Goal: Task Accomplishment & Management: Manage account settings

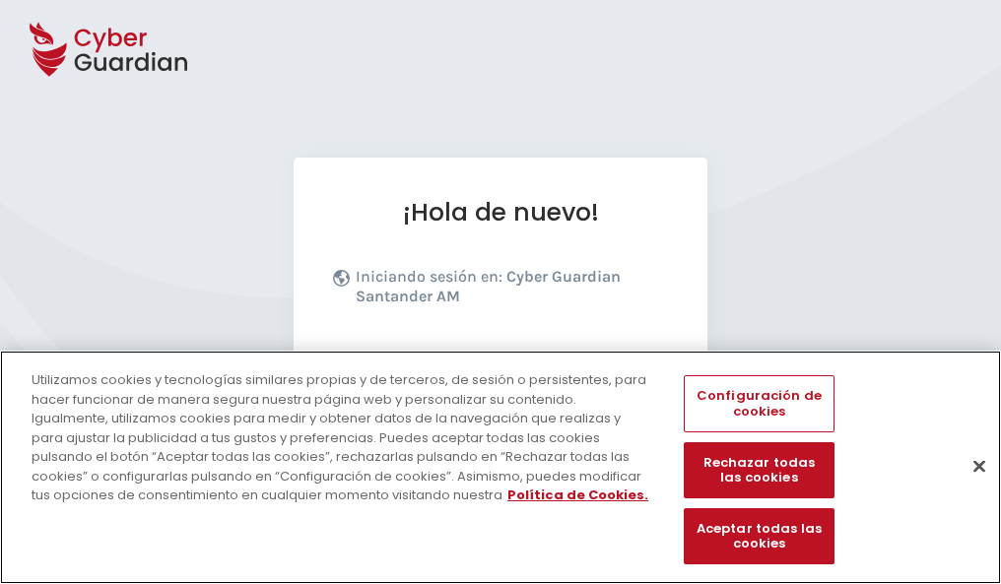
scroll to position [241, 0]
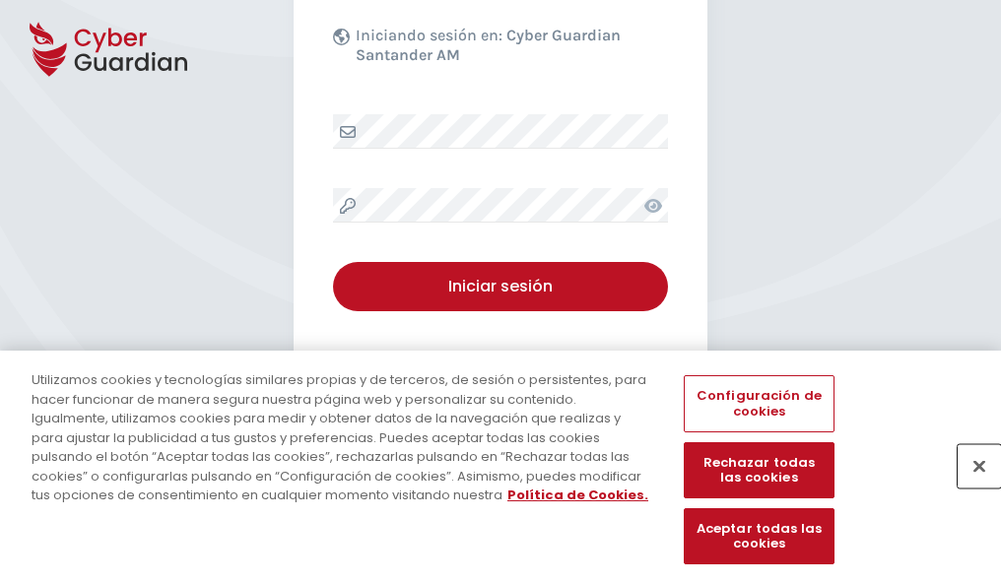
click at [969, 487] on button "Cerrar" at bounding box center [979, 465] width 43 height 43
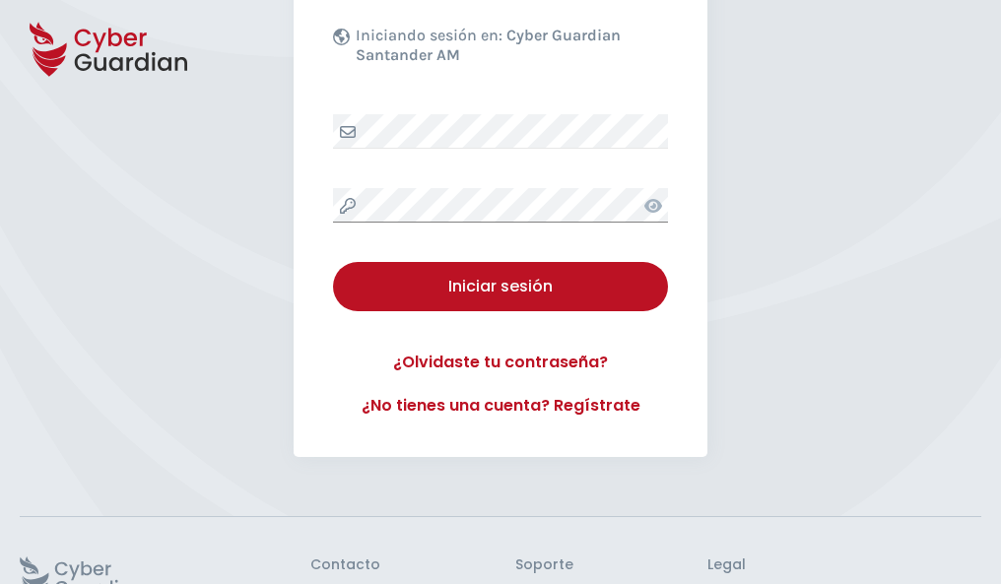
scroll to position [383, 0]
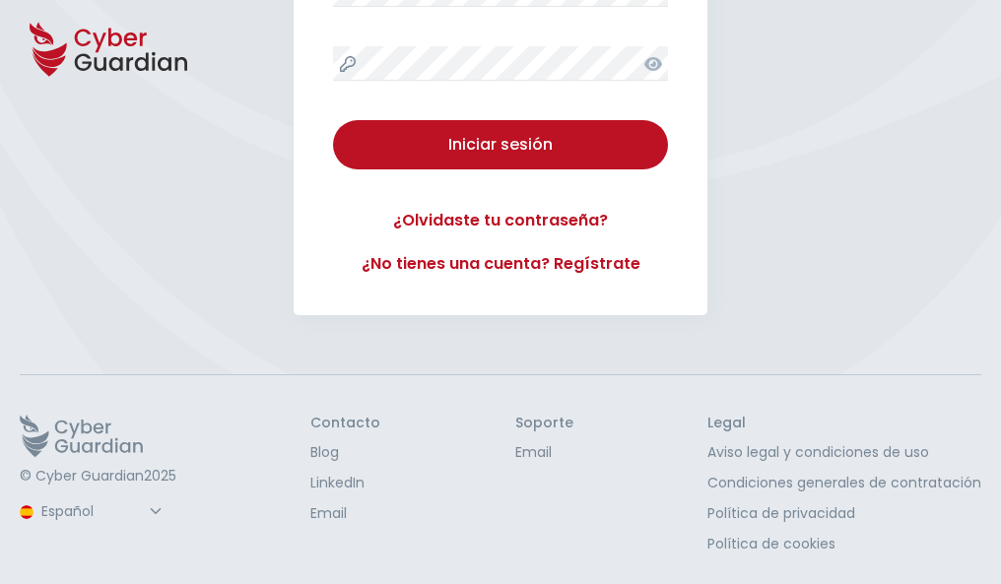
click at [333, 120] on button "Iniciar sesión" at bounding box center [500, 144] width 335 height 49
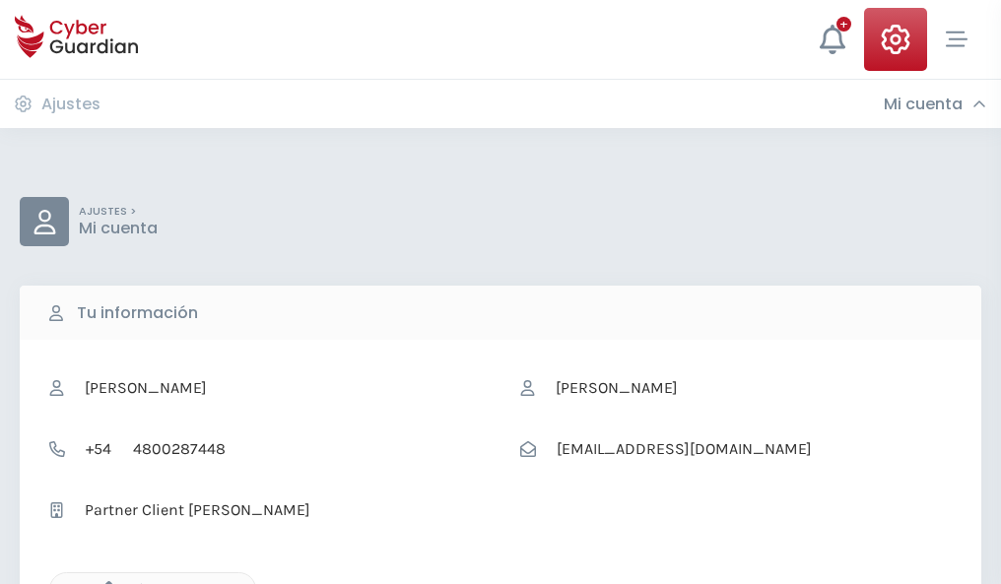
click at [103, 582] on icon "button" at bounding box center [104, 589] width 17 height 17
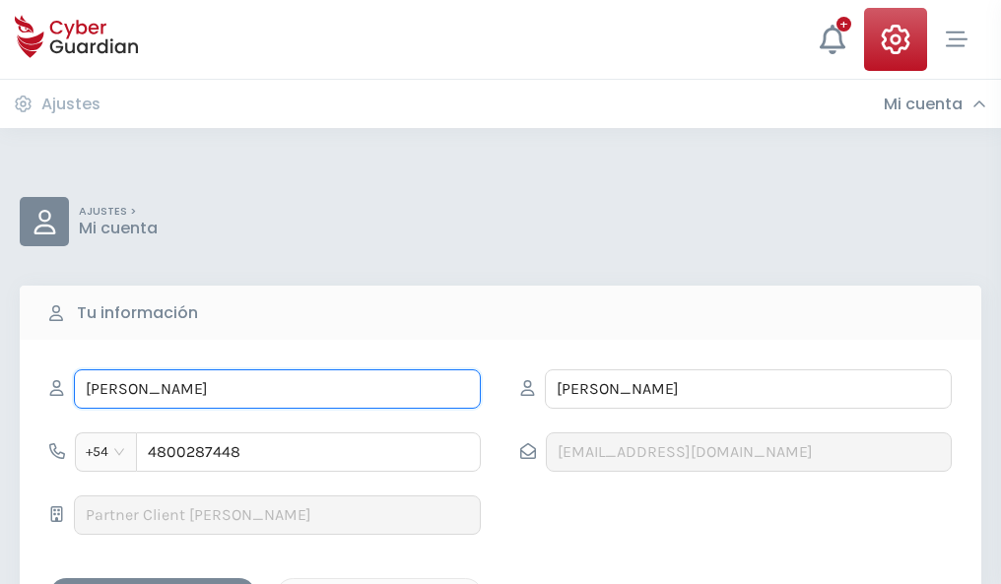
click at [277, 389] on input "HERNÁN" at bounding box center [277, 388] width 407 height 39
type input "H"
type input "Mariana"
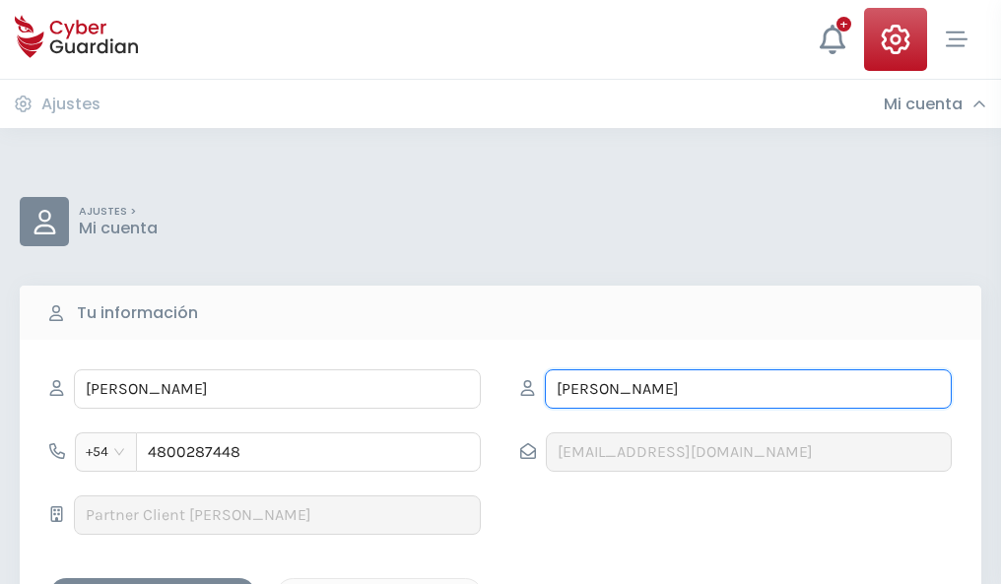
click at [748, 389] on input "ROLDAN" at bounding box center [748, 388] width 407 height 39
type input "R"
type input "Guzmán"
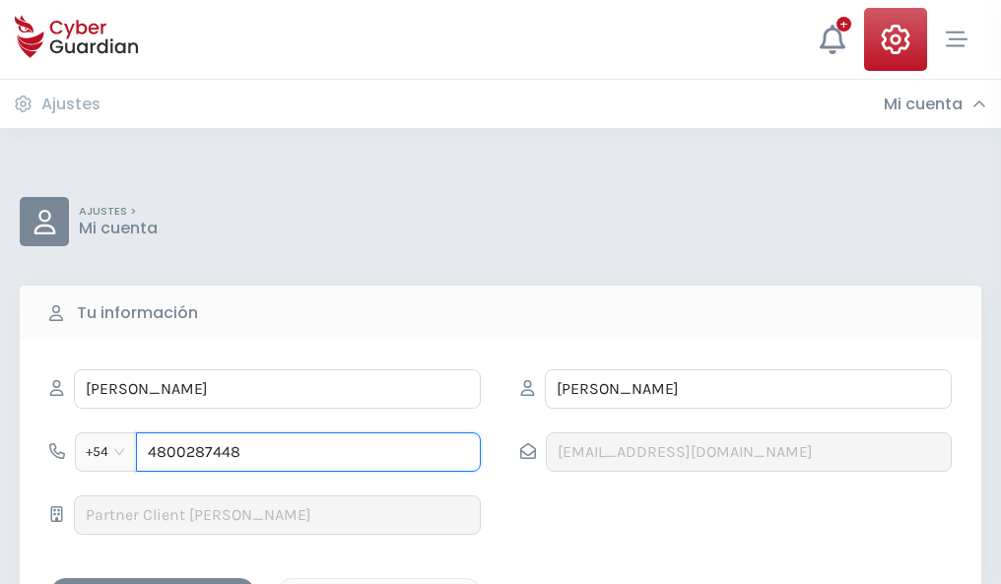
click at [308, 452] on input "4800287448" at bounding box center [308, 452] width 345 height 39
type input "4"
type input "4925649402"
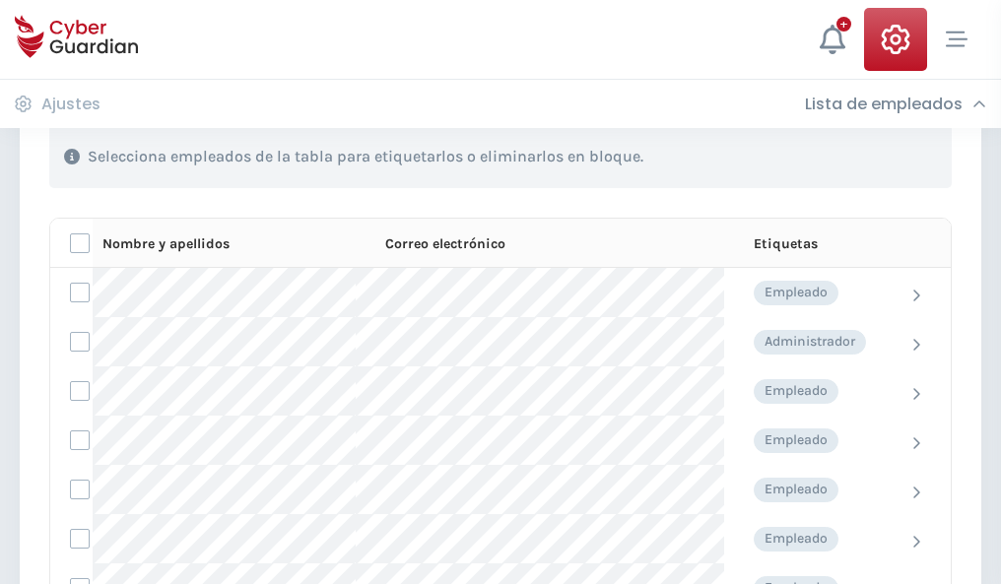
scroll to position [843, 0]
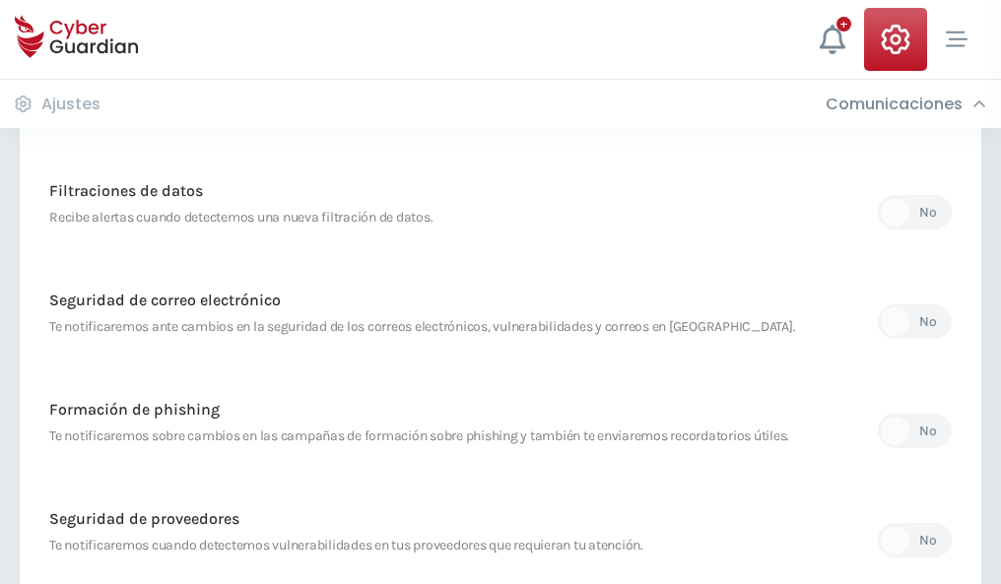
scroll to position [1037, 0]
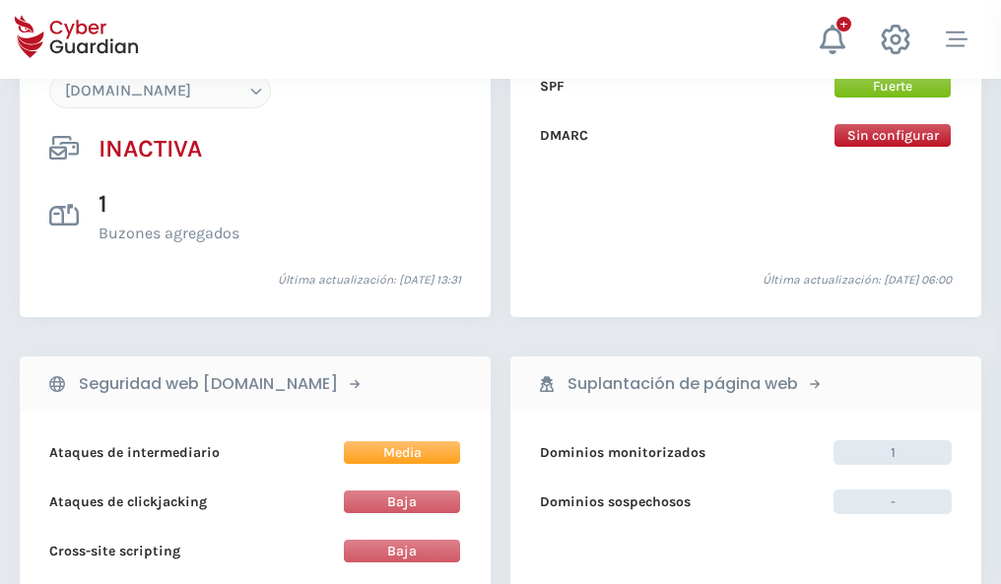
scroll to position [1854, 0]
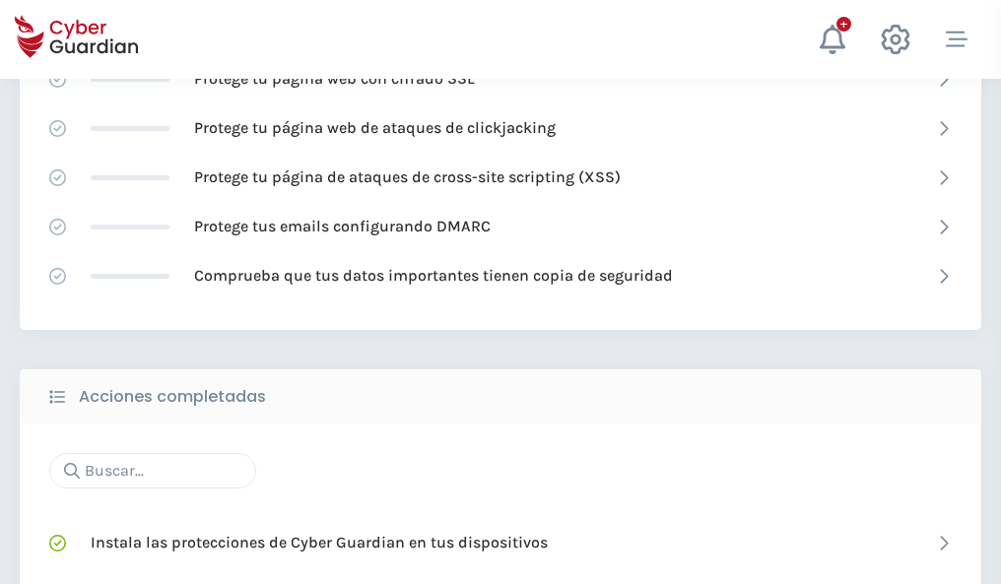
scroll to position [1312, 0]
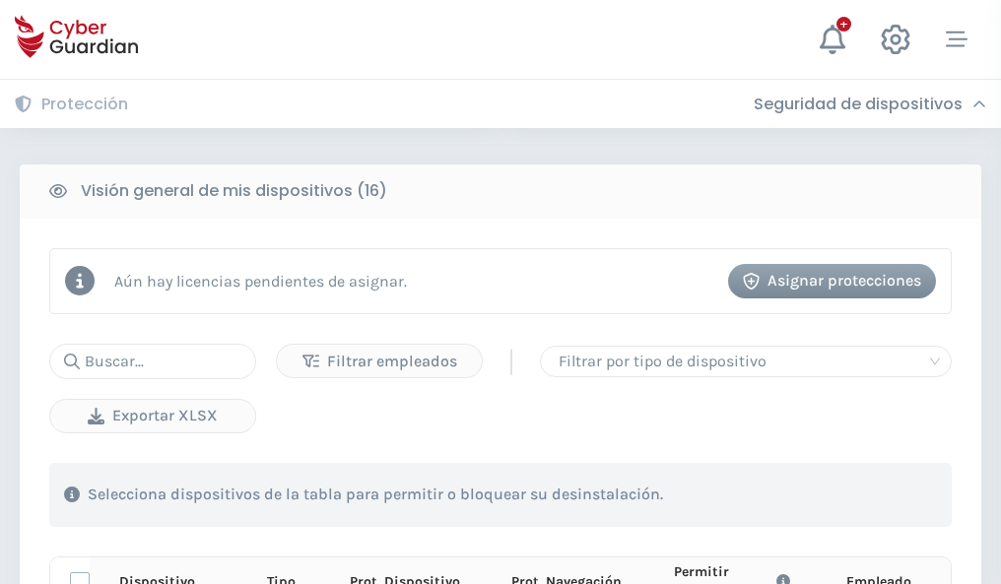
scroll to position [1741, 0]
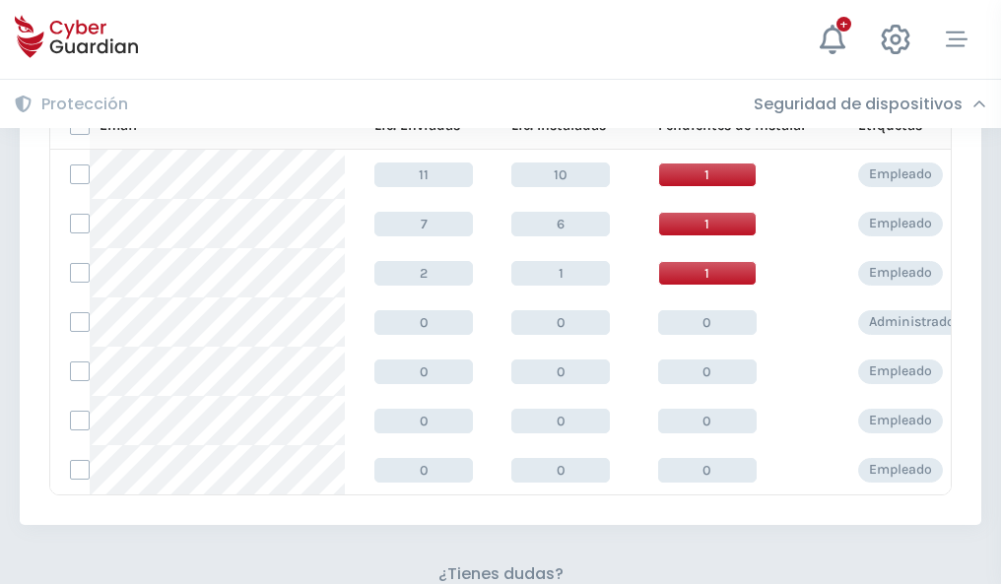
scroll to position [865, 0]
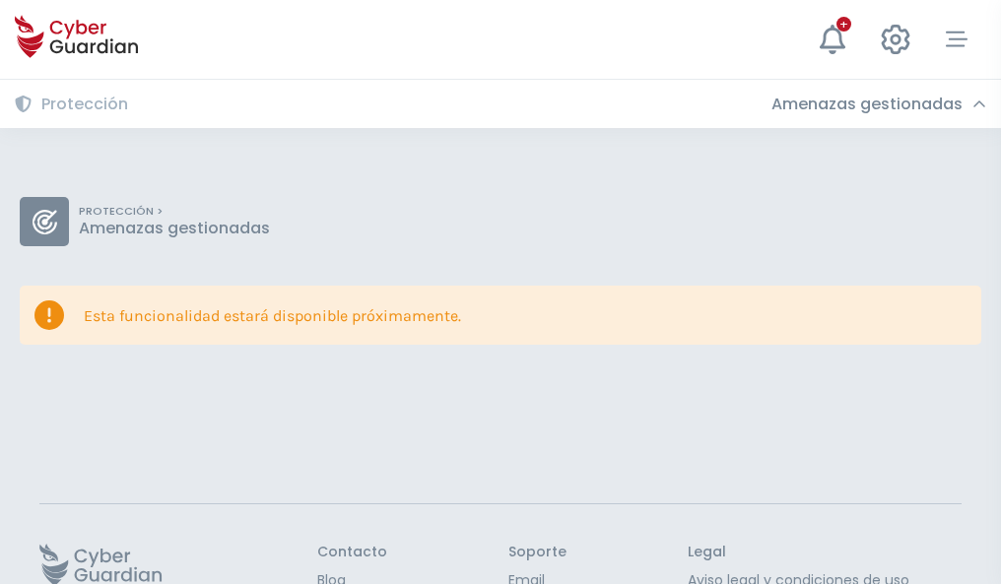
scroll to position [128, 0]
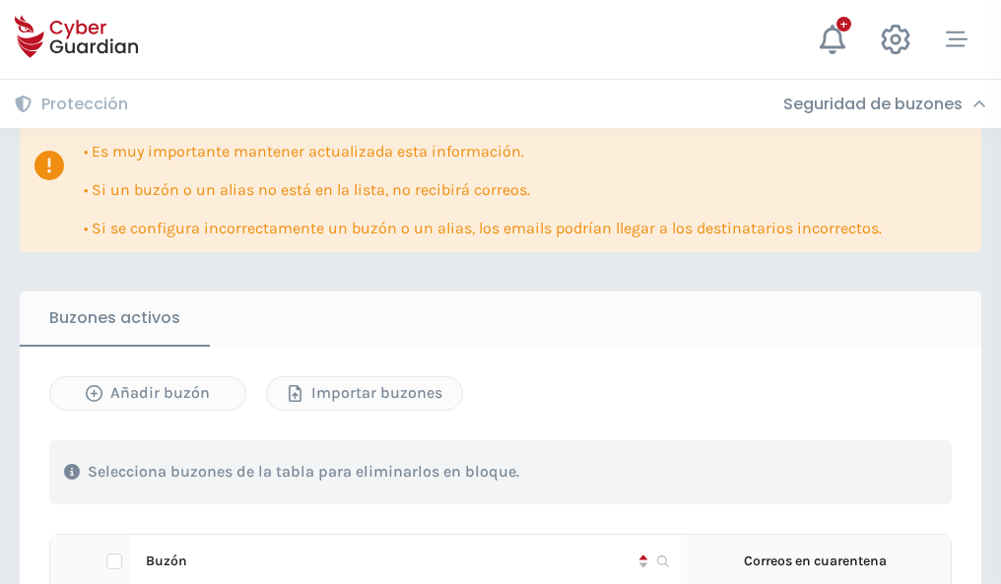
scroll to position [1158, 0]
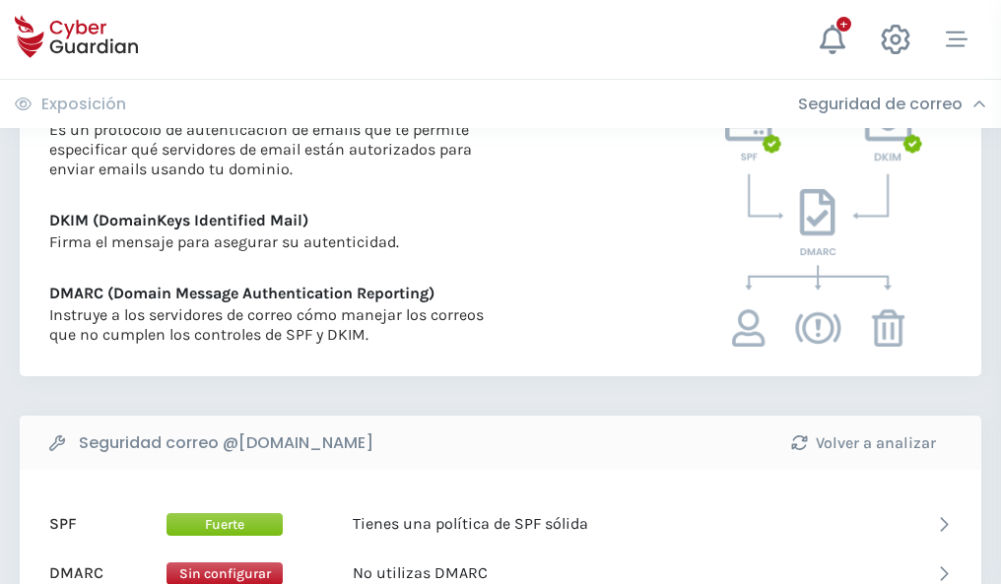
scroll to position [1063, 0]
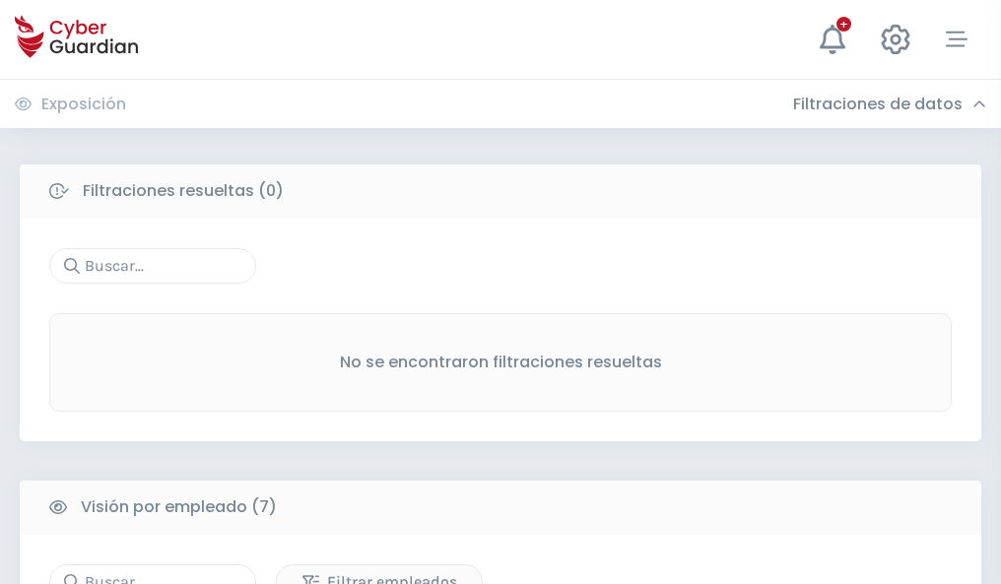
scroll to position [1630, 0]
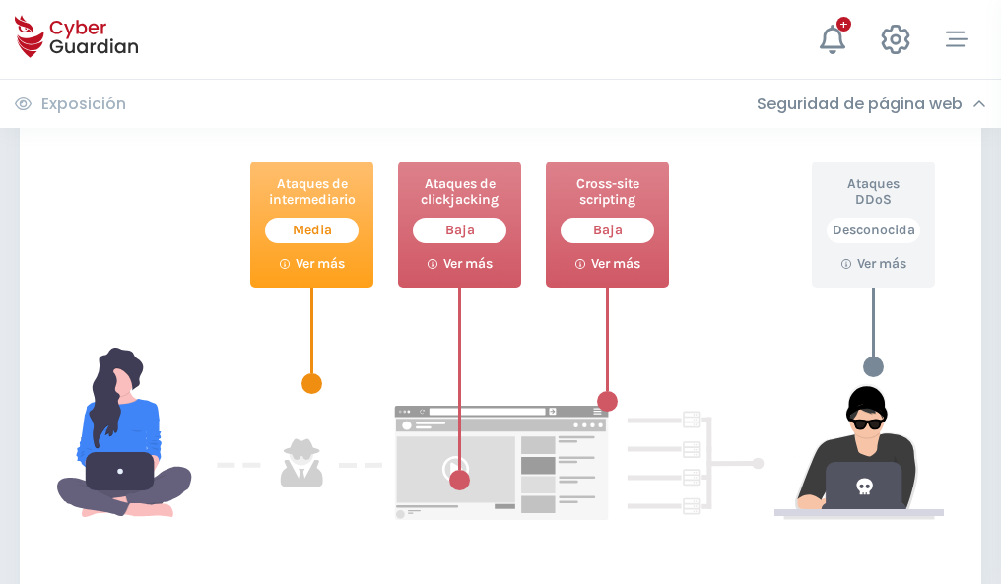
scroll to position [1073, 0]
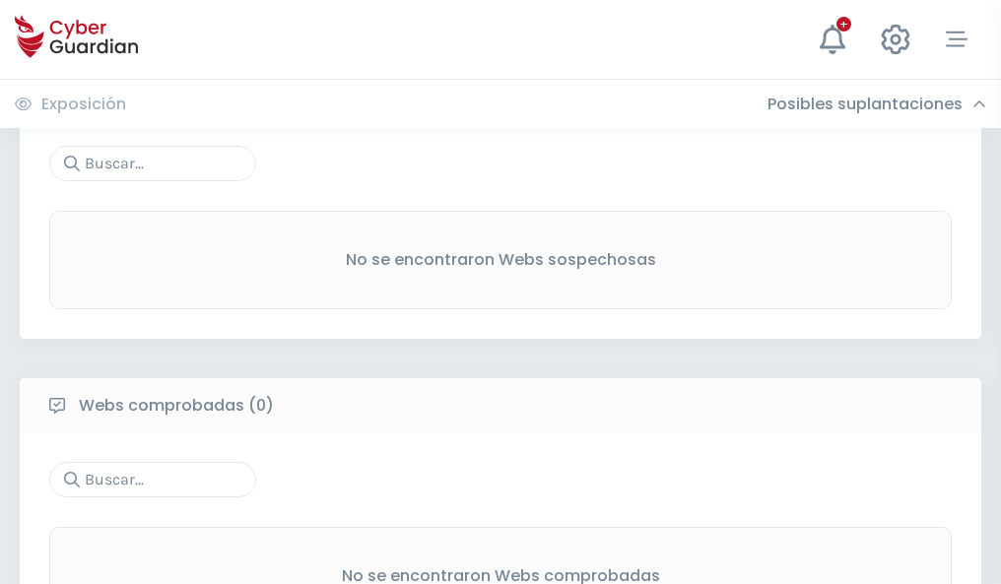
scroll to position [1031, 0]
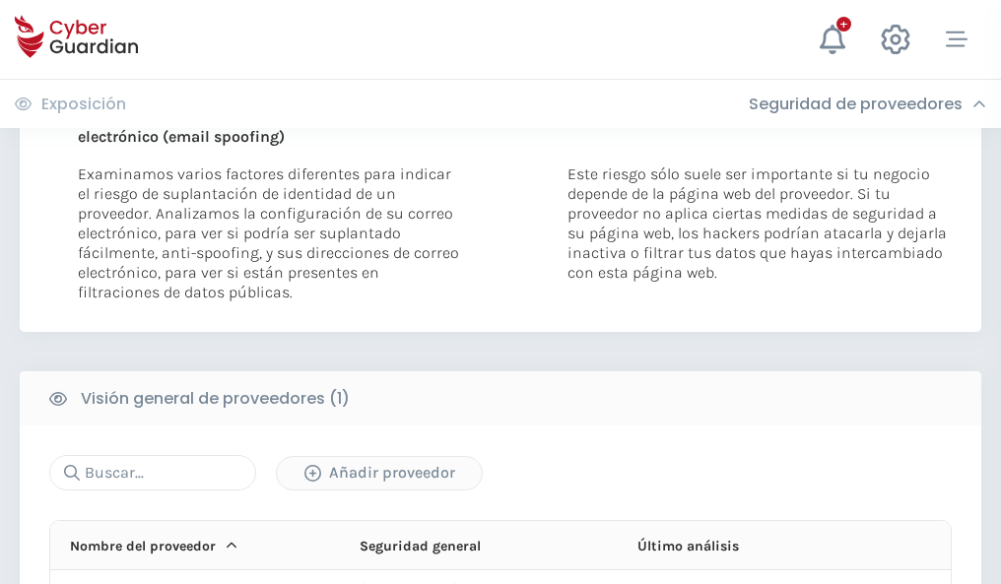
scroll to position [1024, 0]
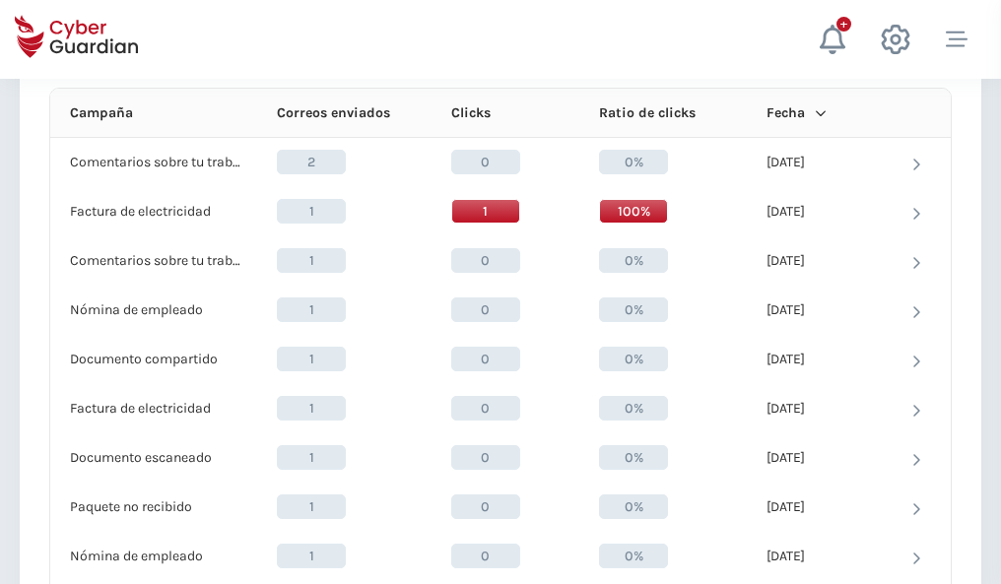
scroll to position [1767, 0]
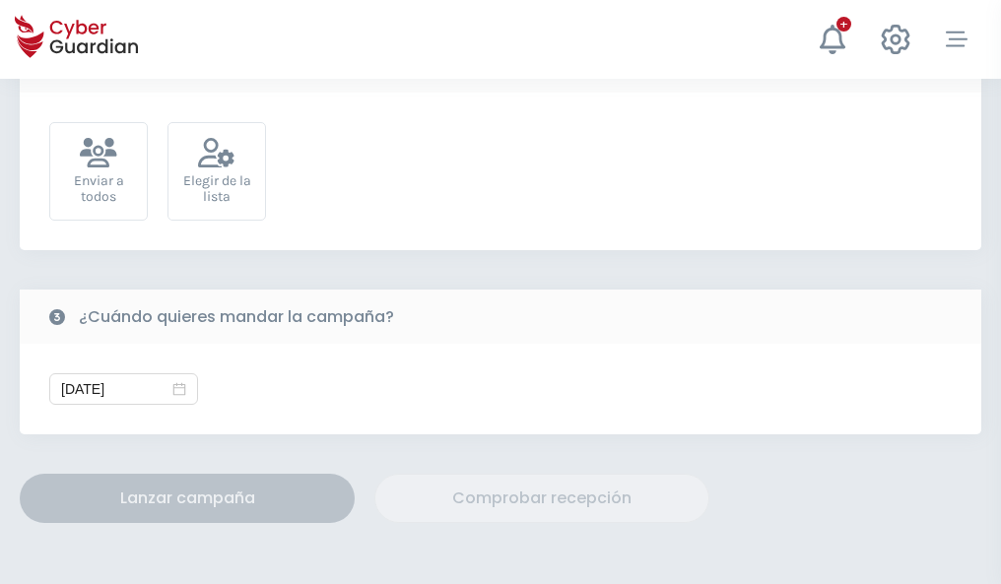
scroll to position [721, 0]
